Goal: Task Accomplishment & Management: Manage account settings

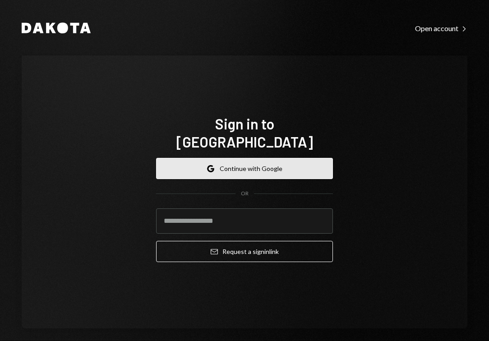
click at [260, 158] on button "Google Continue with Google" at bounding box center [244, 168] width 177 height 21
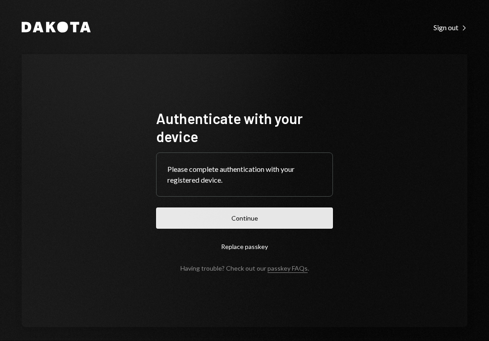
click at [218, 211] on button "Continue" at bounding box center [244, 218] width 177 height 21
